Goal: Check status: Check status

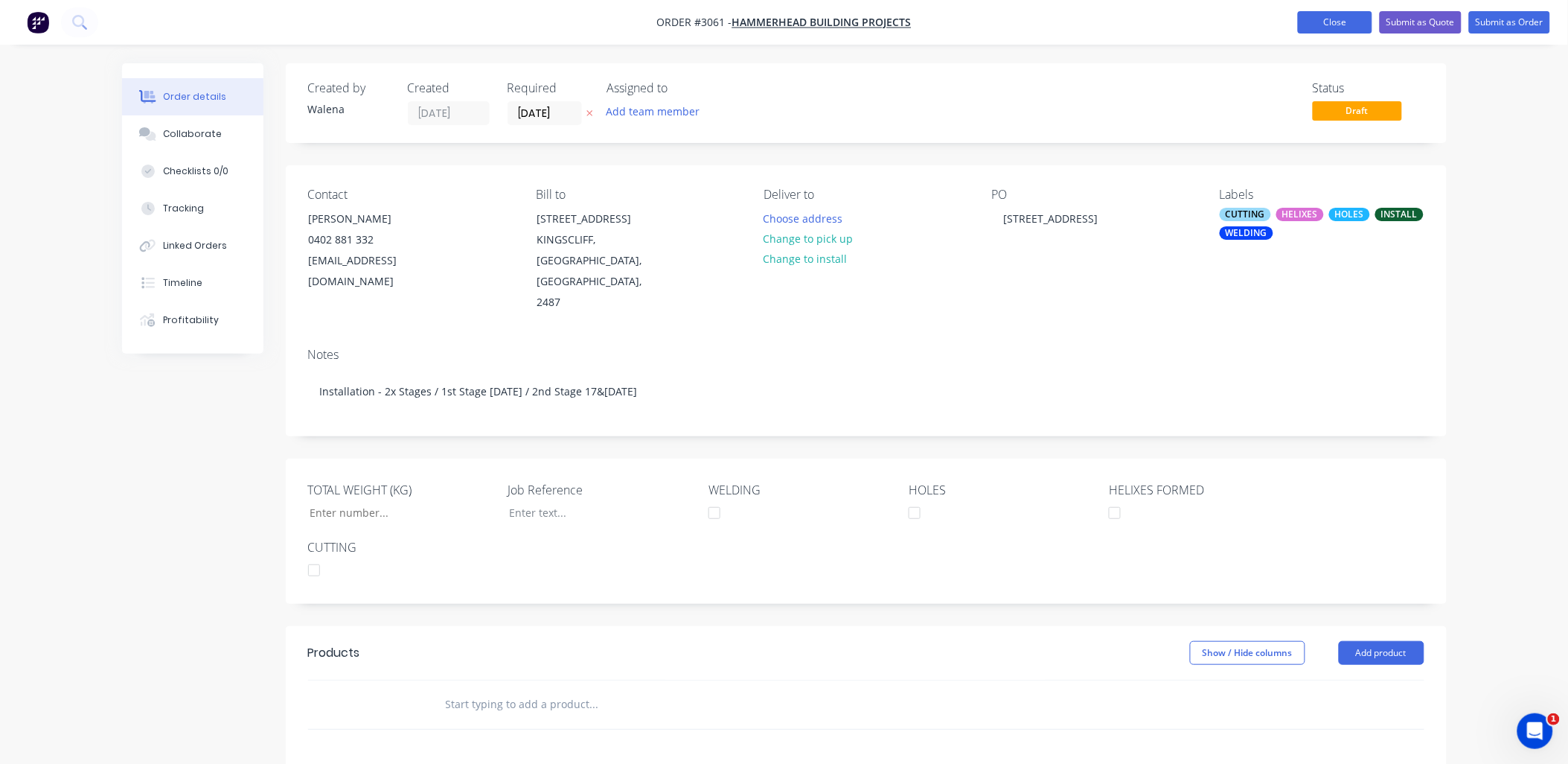
click at [1323, 22] on button "Close" at bounding box center [1335, 22] width 74 height 22
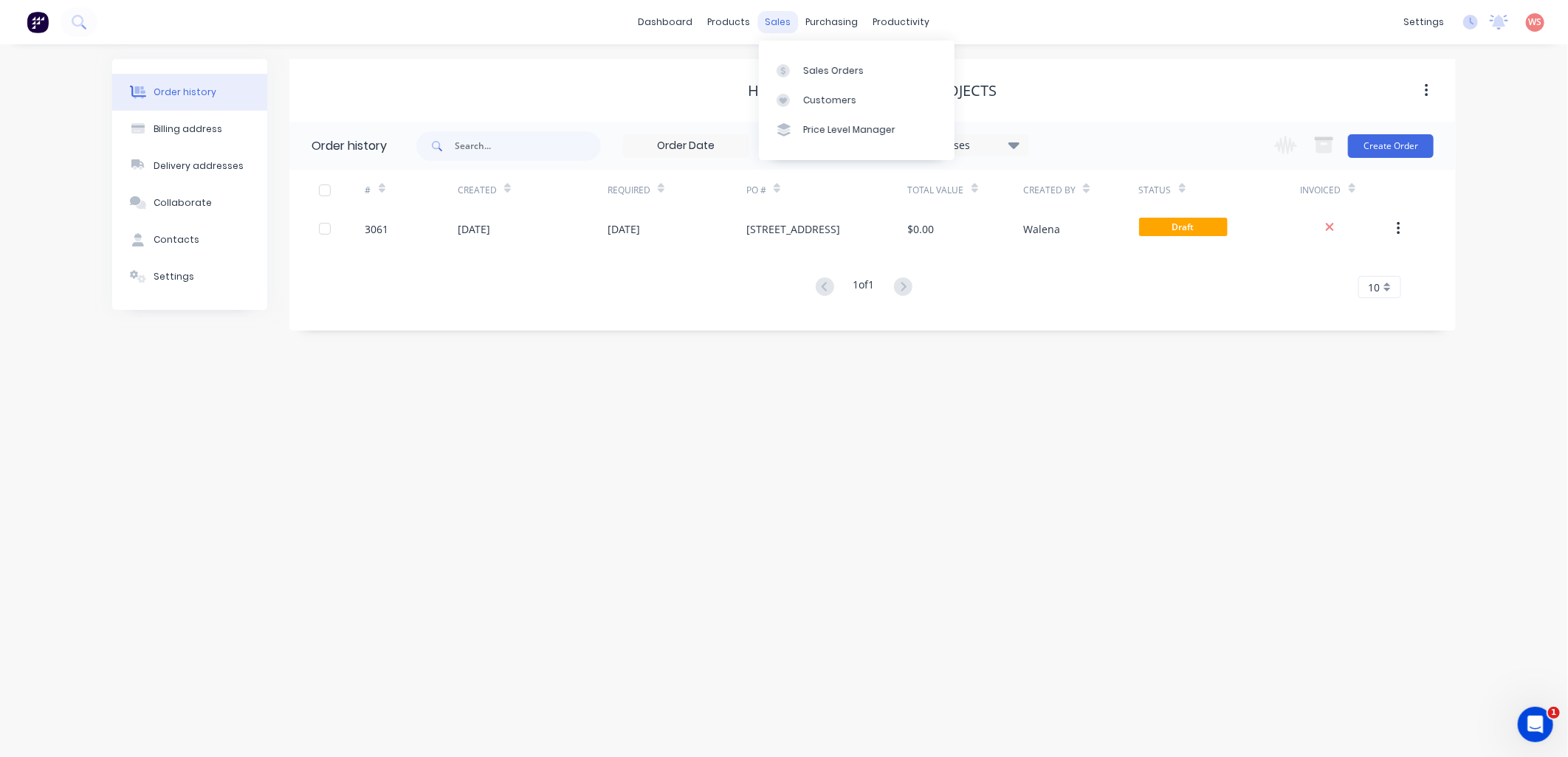
click at [786, 18] on div "sales" at bounding box center [778, 21] width 41 height 22
click at [818, 64] on div "Sales Orders" at bounding box center [833, 71] width 61 height 13
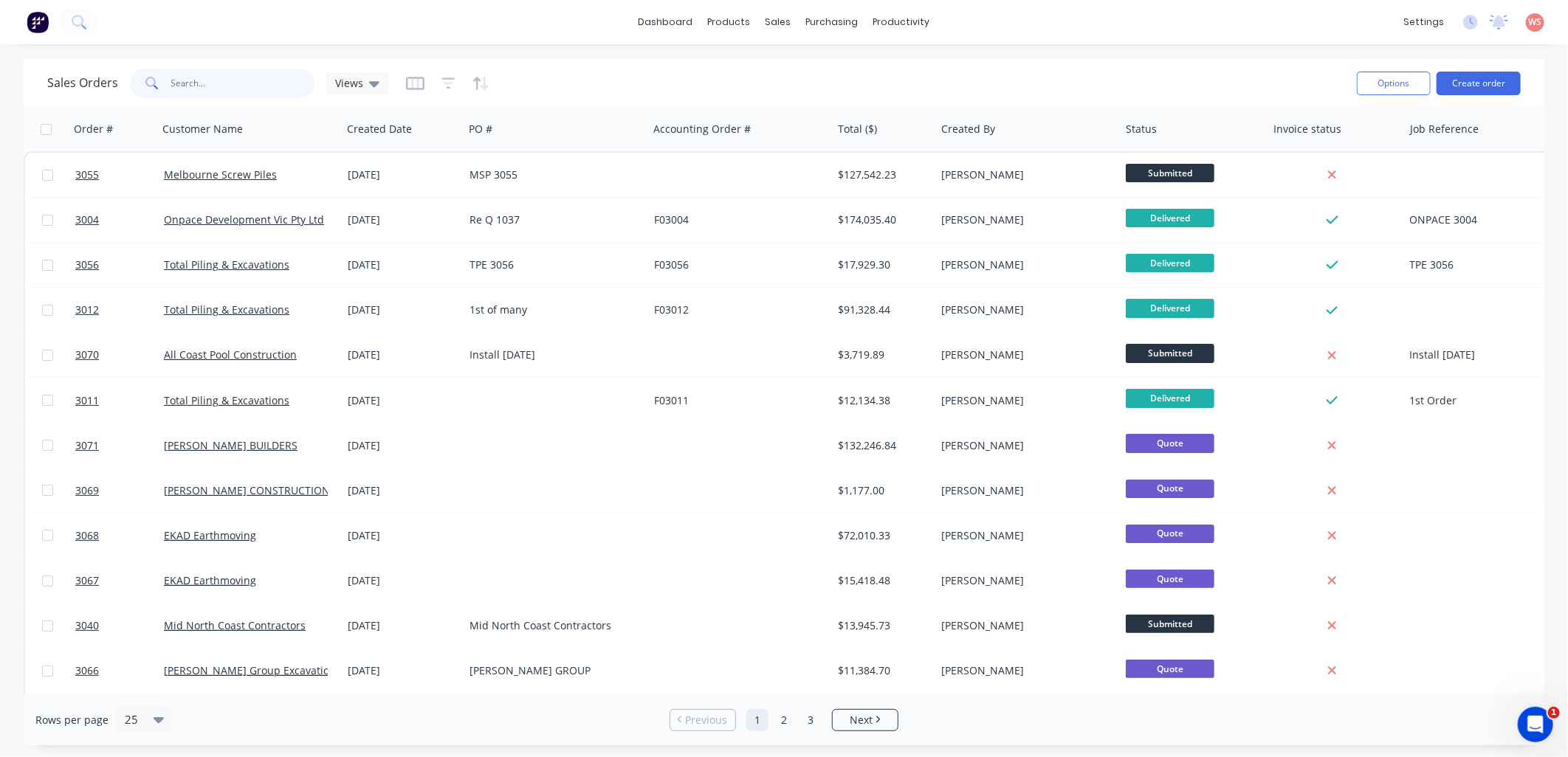
click at [267, 83] on input "text" at bounding box center [243, 83] width 144 height 29
type input "ekad"
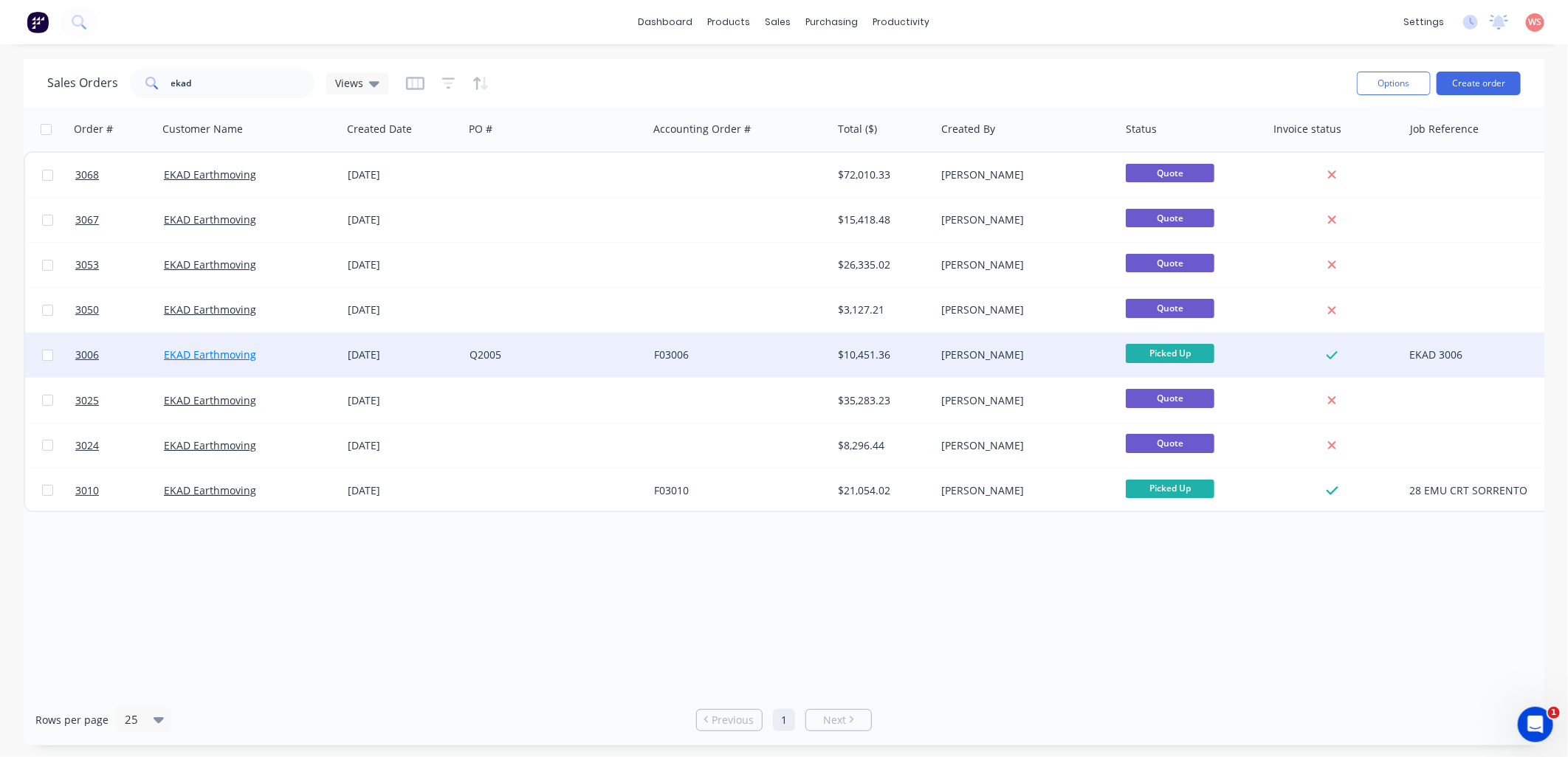
click at [226, 355] on link "EKAD Earthmoving" at bounding box center [210, 354] width 92 height 14
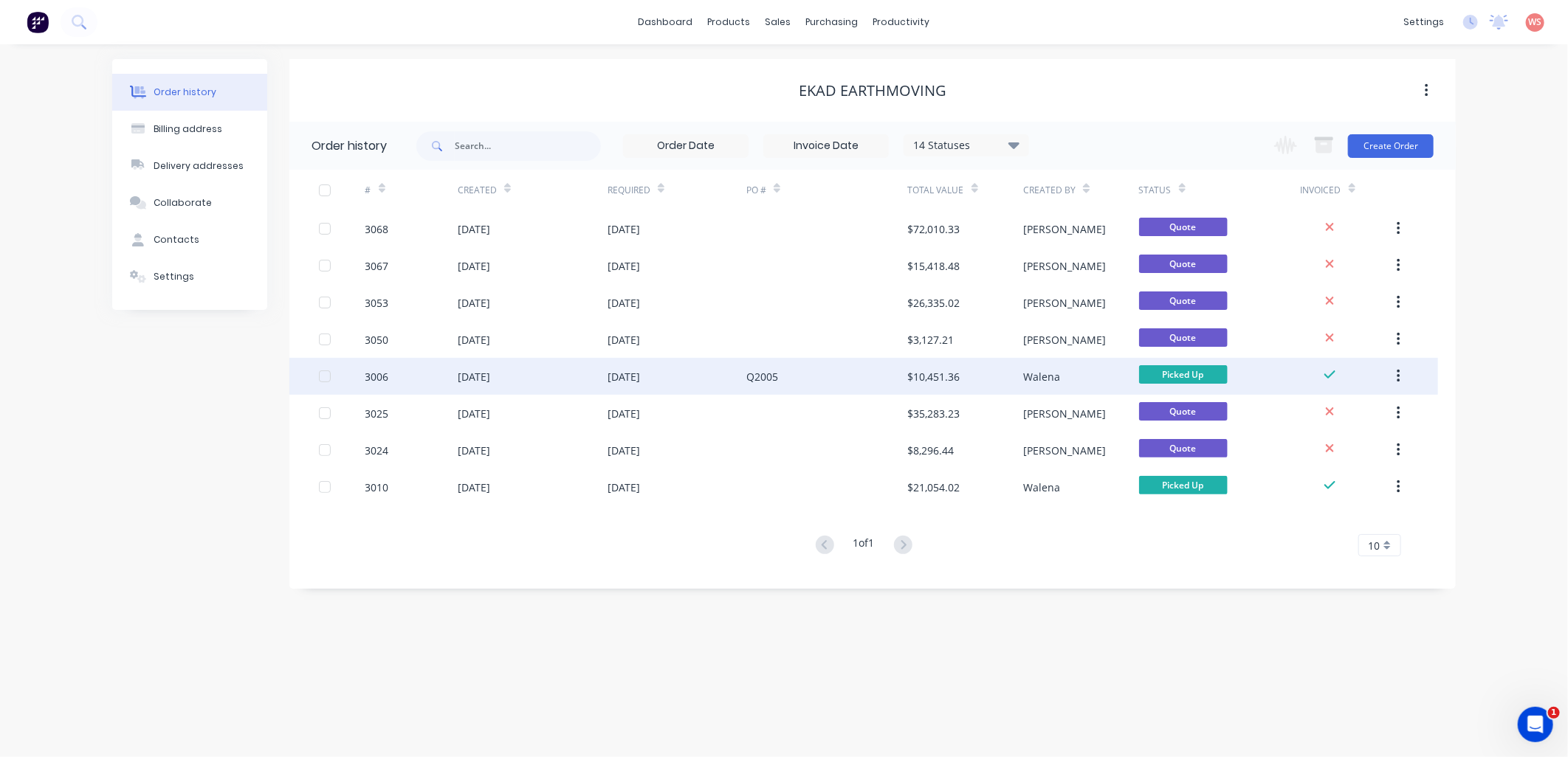
click at [490, 379] on div "[DATE]" at bounding box center [474, 377] width 32 height 15
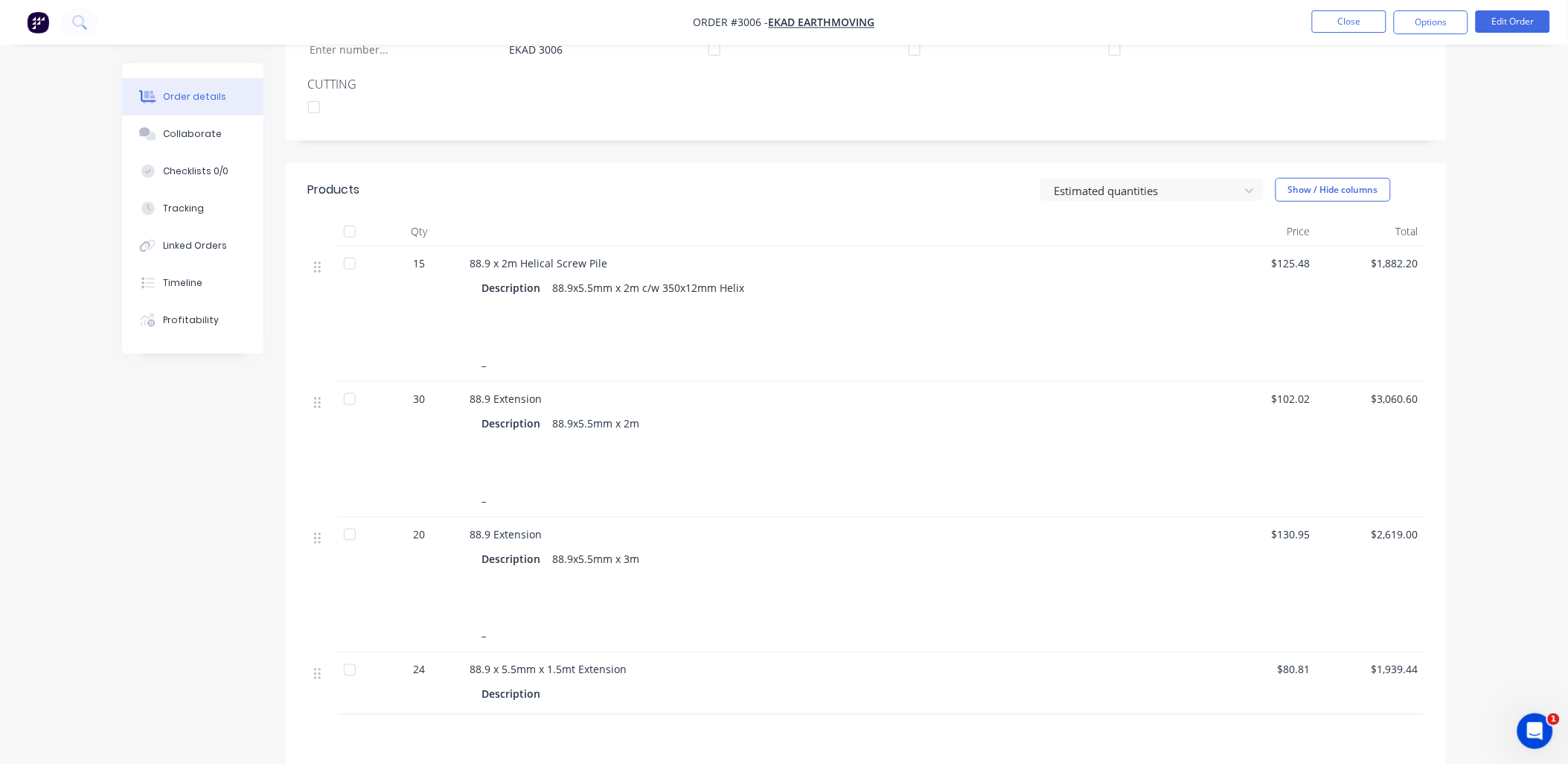
scroll to position [161, 0]
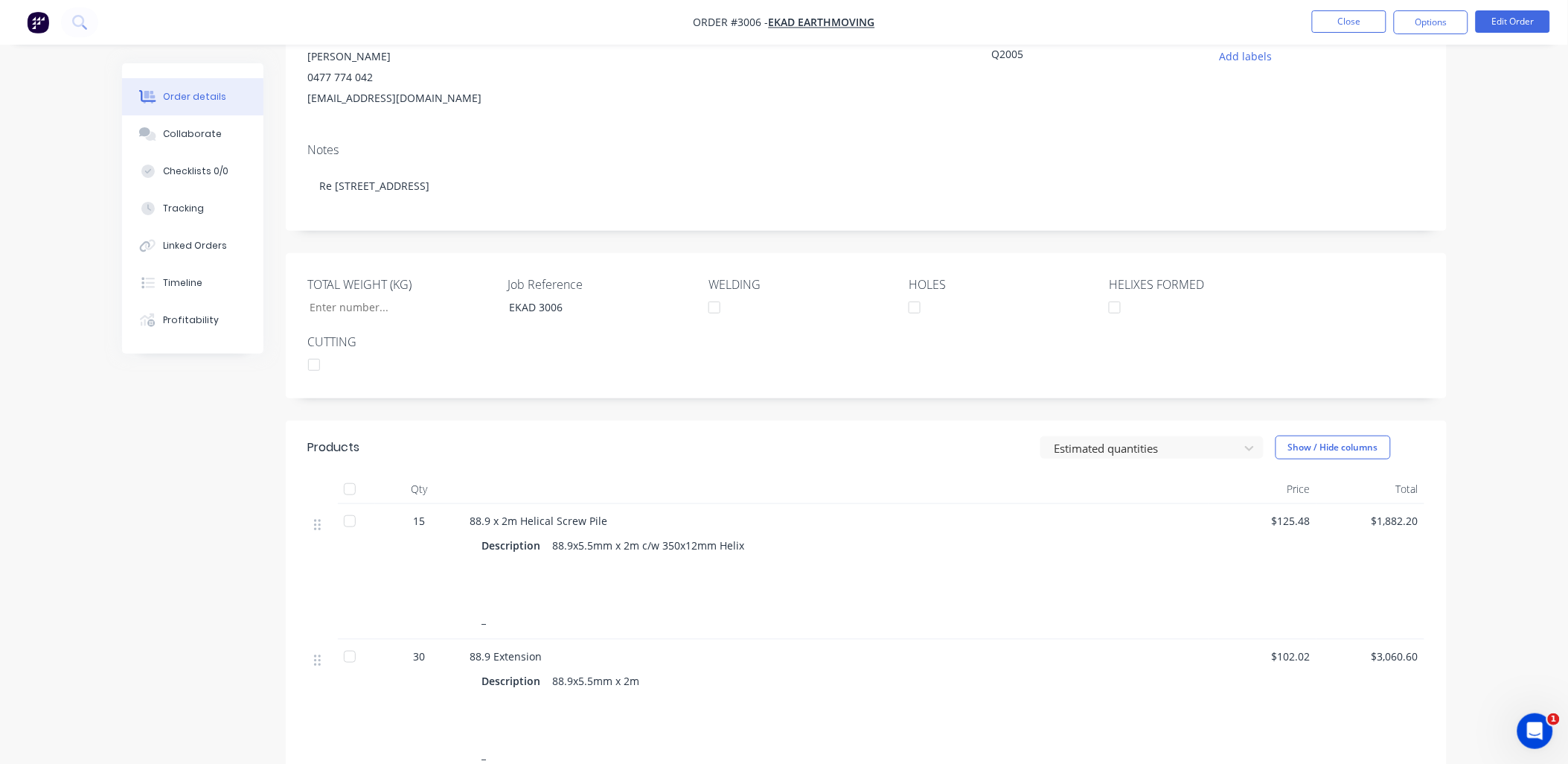
drag, startPoint x: 1348, startPoint y: 12, endPoint x: 1344, endPoint y: 2, distance: 10.8
click at [1345, 5] on nav "Order #3006 - EKAD Earthmoving Close Options Edit Order" at bounding box center [784, 22] width 1568 height 45
